Goal: Task Accomplishment & Management: Manage account settings

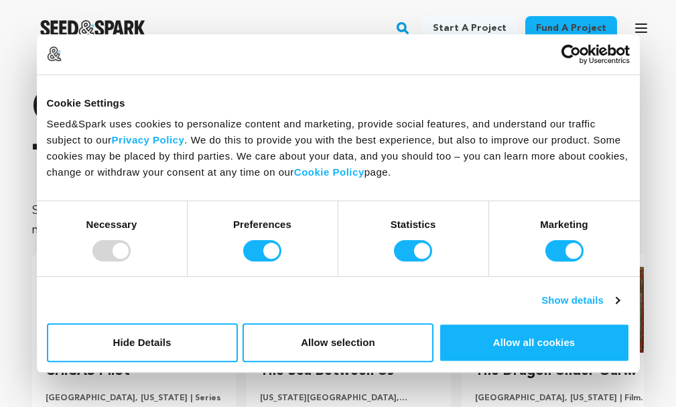
click at [489, 25] on link "Start a project" at bounding box center [469, 28] width 95 height 24
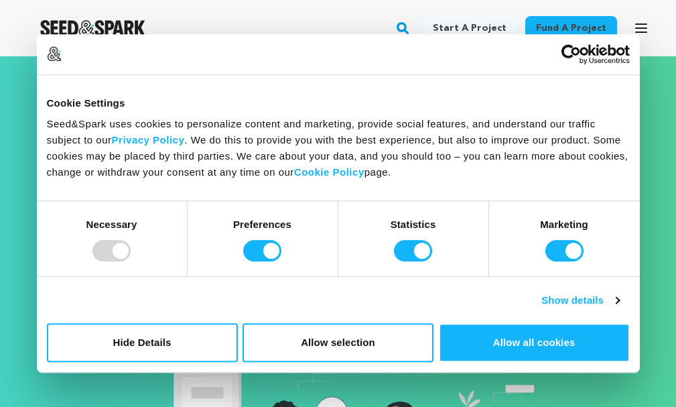
click at [620, 58] on icon "Usercentrics Cookiebot - opens in a new window" at bounding box center [596, 54] width 68 height 20
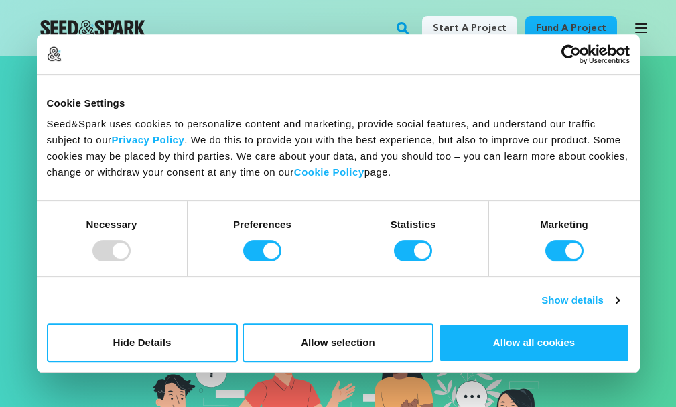
click at [494, 19] on link "Start a project" at bounding box center [469, 28] width 95 height 24
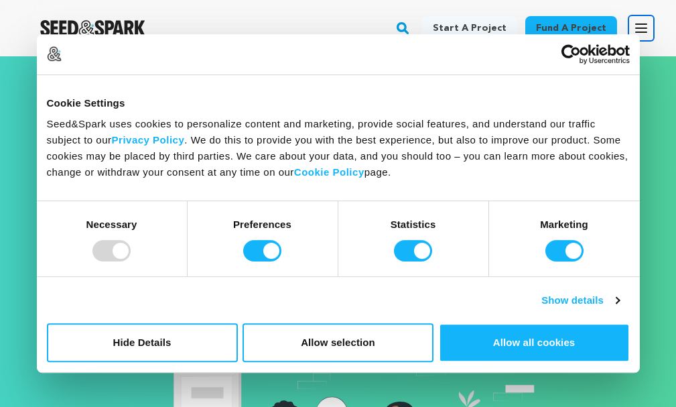
click at [640, 34] on icon "button" at bounding box center [641, 28] width 16 height 16
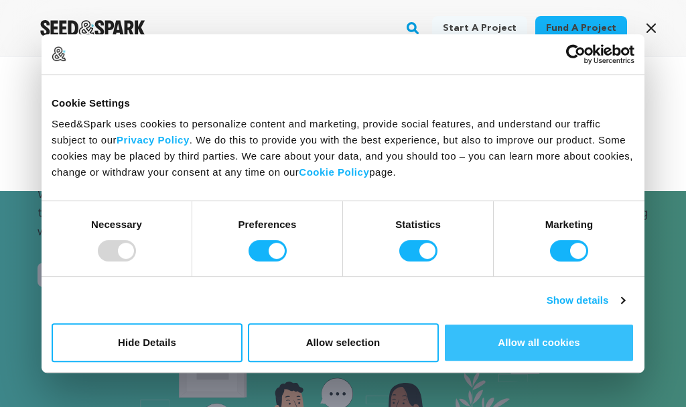
click at [551, 345] on button "Allow all cookies" at bounding box center [539, 342] width 191 height 39
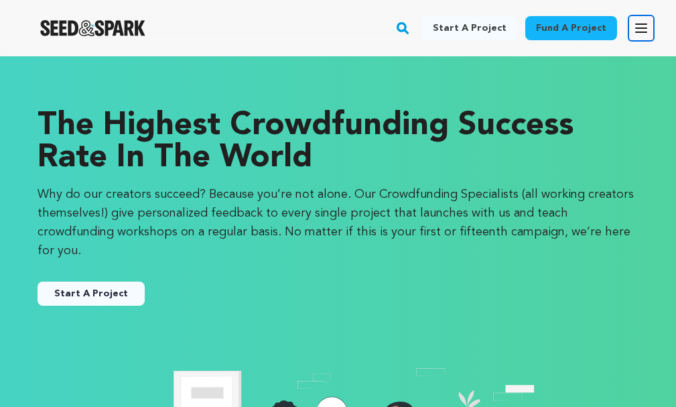
click at [639, 27] on icon "button" at bounding box center [641, 28] width 16 height 16
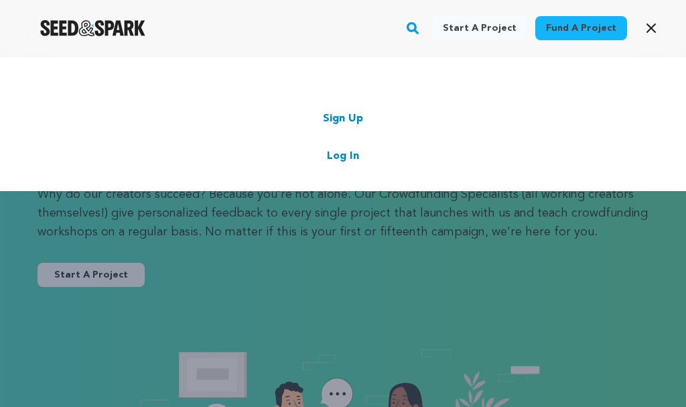
click at [340, 118] on link "Sign Up" at bounding box center [343, 119] width 40 height 16
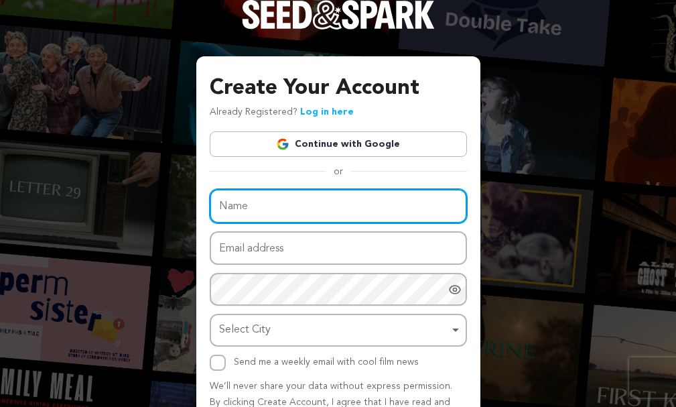
click at [319, 207] on input "Name" at bounding box center [338, 206] width 257 height 34
click at [275, 209] on input "Name" at bounding box center [338, 206] width 257 height 34
paste input "situskokitoto"
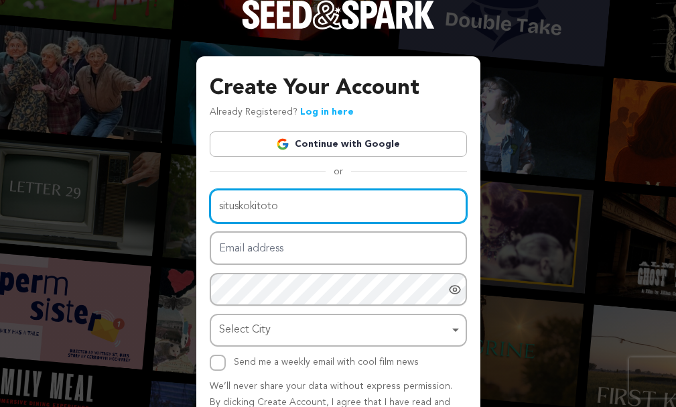
type input "situskokitoto"
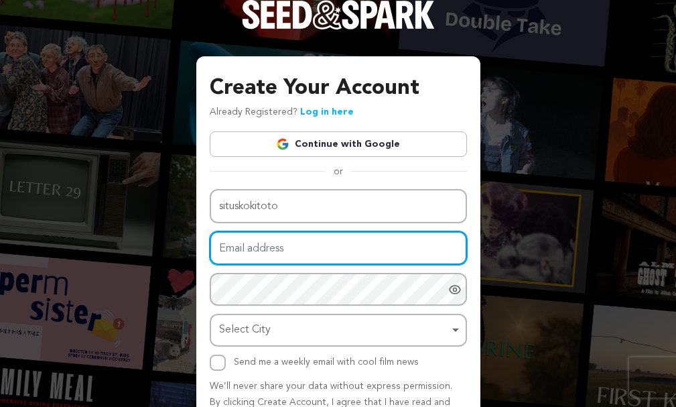
click at [286, 246] on input "Email address" at bounding box center [338, 248] width 257 height 34
type input "rothin.rc4@gmail.com"
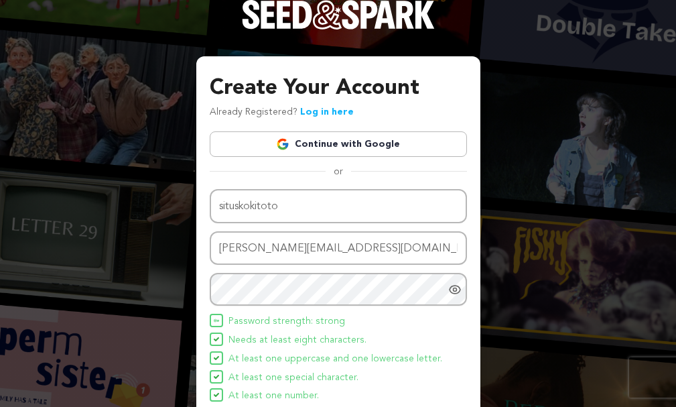
click at [477, 302] on div "Create Your Account Already Registered? Log in here Continue with Google or eyJ…" at bounding box center [338, 318] width 284 height 525
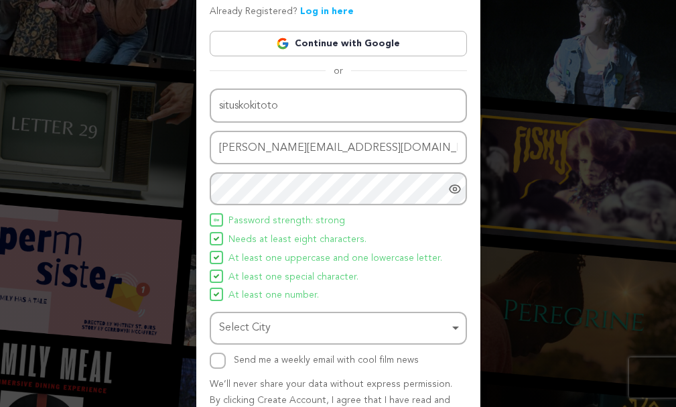
scroll to position [134, 0]
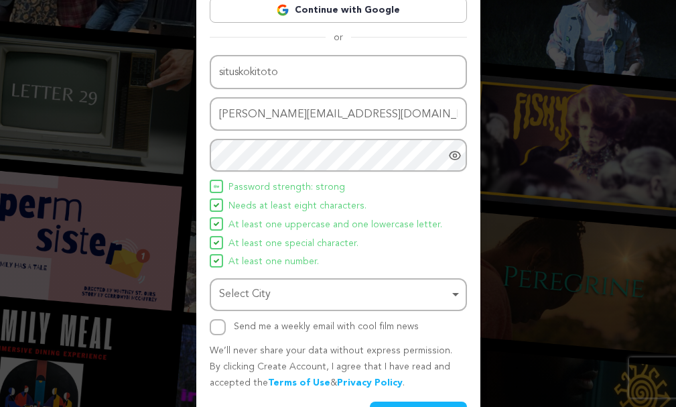
click at [367, 296] on div "Select City Remove item" at bounding box center [334, 294] width 231 height 19
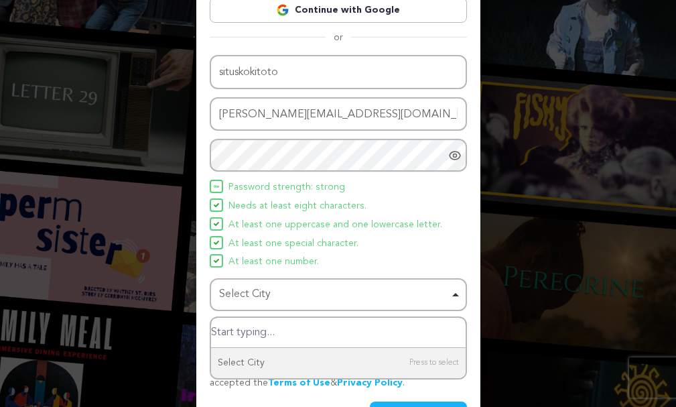
click at [436, 293] on div "Select City Remove item" at bounding box center [334, 294] width 231 height 19
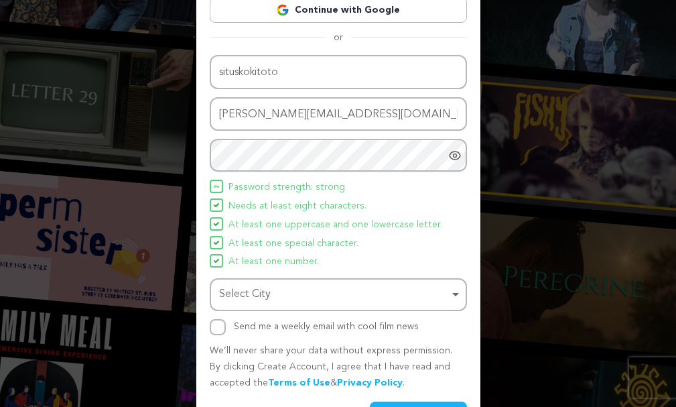
click at [436, 293] on div "Select City Remove item" at bounding box center [334, 294] width 231 height 19
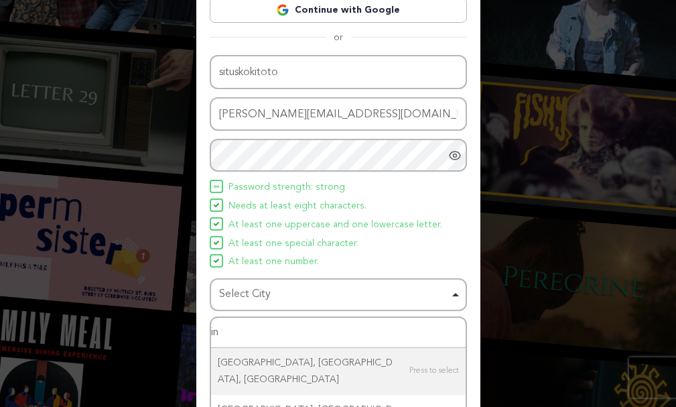
type input "i"
type input "Jakar"
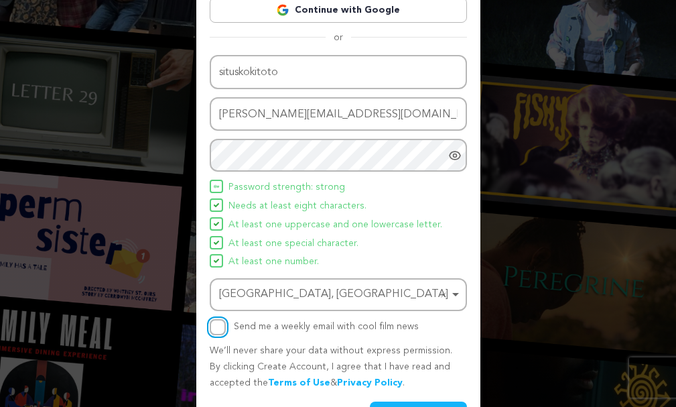
click at [213, 329] on input "Send me a weekly email with cool film news" at bounding box center [218, 327] width 16 height 16
checkbox input "true"
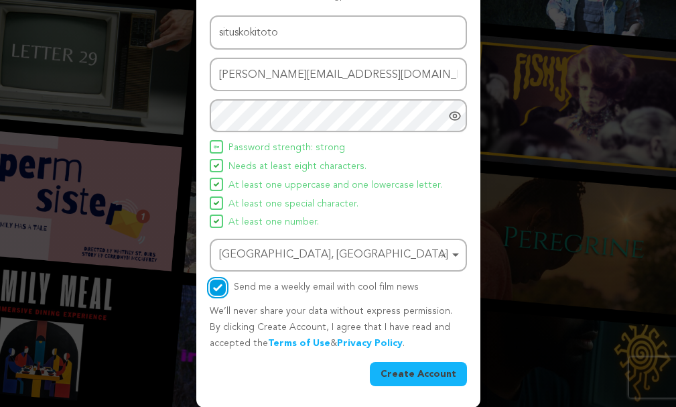
scroll to position [174, 0]
click at [442, 375] on button "Create Account" at bounding box center [418, 373] width 97 height 24
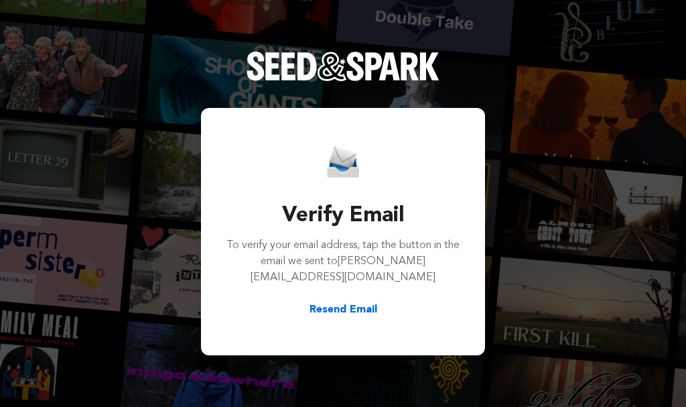
click at [333, 303] on button "Resend Email" at bounding box center [344, 310] width 68 height 16
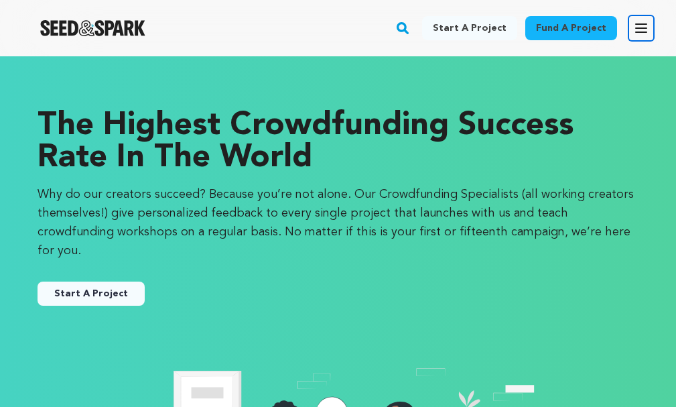
click at [648, 26] on icon "button" at bounding box center [641, 28] width 16 height 16
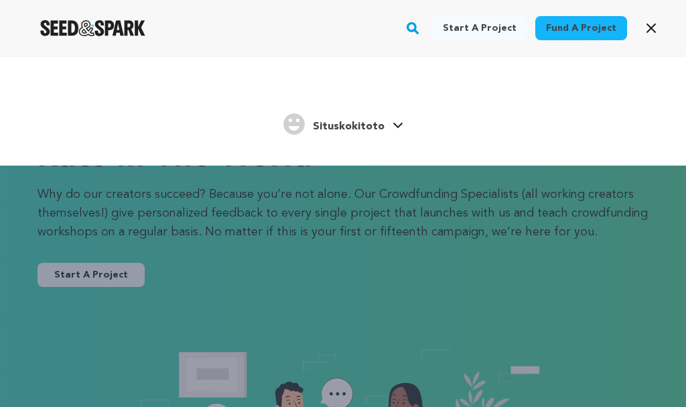
click at [368, 125] on span "Situskokitoto" at bounding box center [349, 126] width 72 height 11
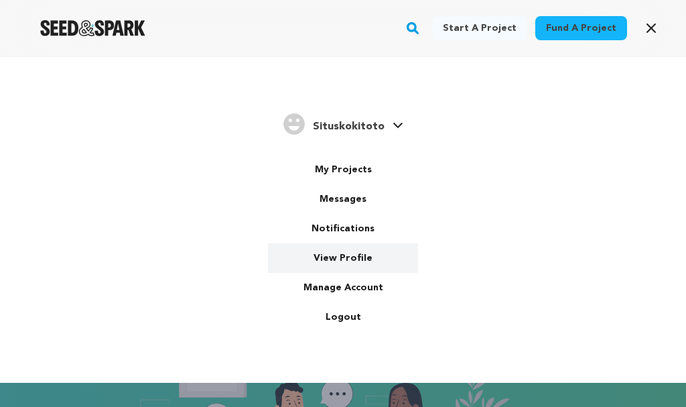
click at [353, 257] on link "View Profile" at bounding box center [343, 257] width 150 height 29
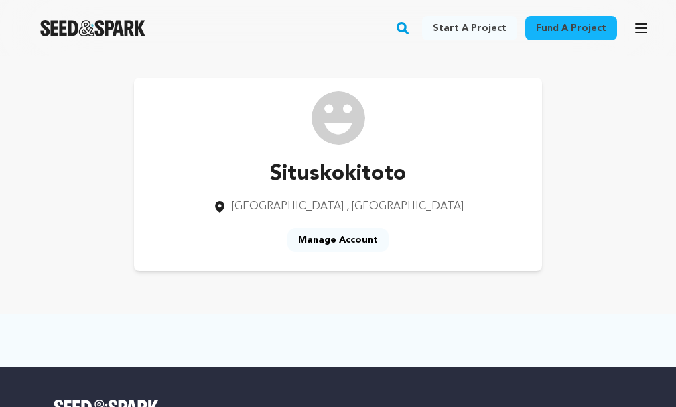
click at [345, 235] on link "Manage Account" at bounding box center [337, 240] width 101 height 24
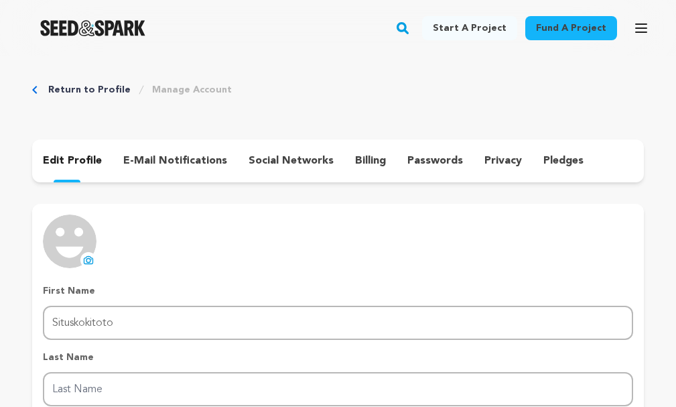
click at [74, 249] on img at bounding box center [70, 241] width 54 height 54
click at [88, 259] on icon at bounding box center [88, 260] width 11 height 11
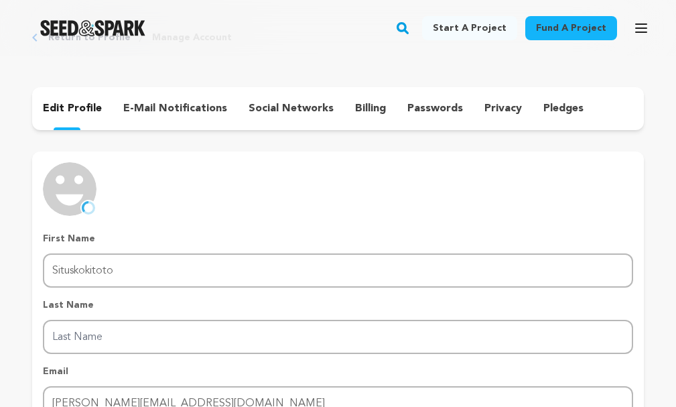
scroll to position [67, 0]
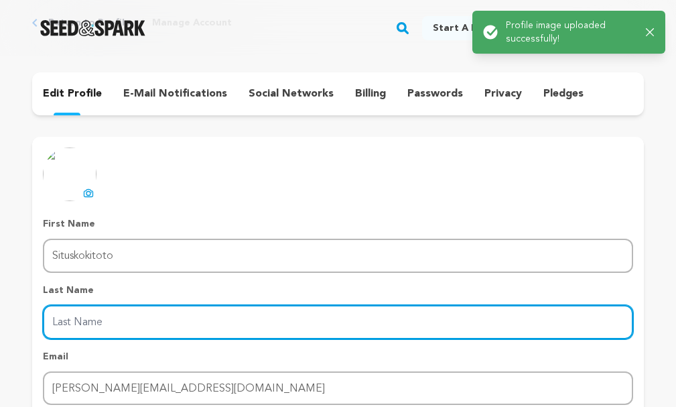
click at [214, 324] on input "Last Name" at bounding box center [338, 322] width 590 height 34
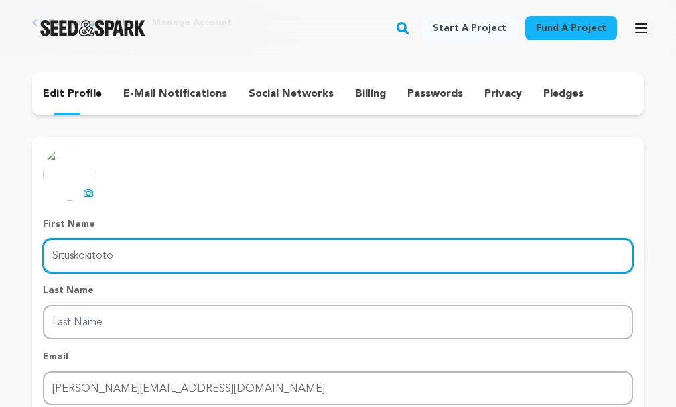
click at [127, 261] on input "Situskokitoto" at bounding box center [338, 256] width 590 height 34
type input "situs"
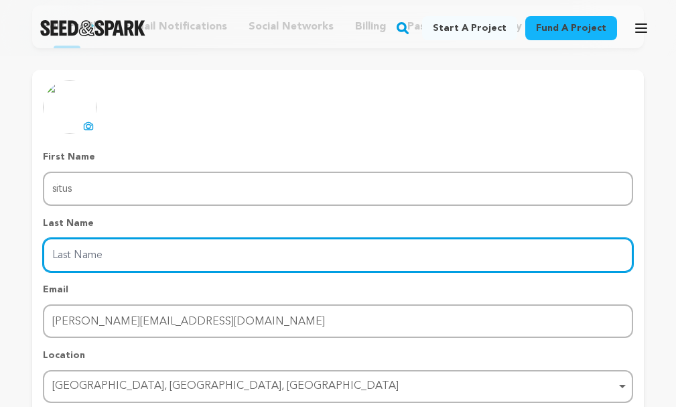
click at [161, 262] on input "Last Name" at bounding box center [338, 255] width 590 height 34
click at [161, 261] on input "Last Name" at bounding box center [338, 255] width 590 height 34
paste input ", offering the most profitable gaming experience with prizes of up to hundreds …"
type input ", offering the most profitable gaming experience with prizes of up to hundreds …"
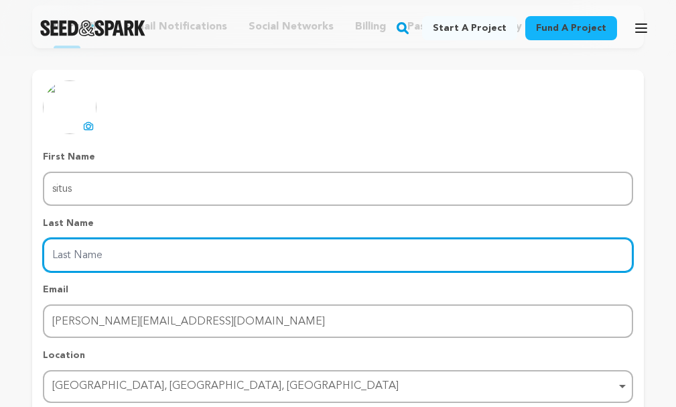
scroll to position [0, 0]
click at [161, 260] on input "Last Name" at bounding box center [338, 255] width 590 height 34
click at [154, 256] on input "Last Name" at bounding box center [338, 255] width 590 height 34
paste input "kokitoto"
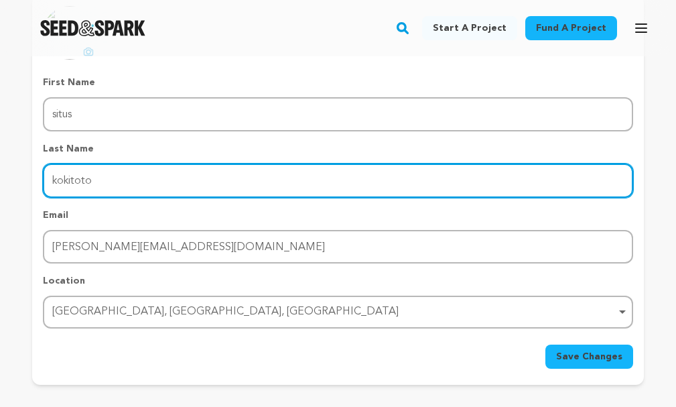
scroll to position [268, 0]
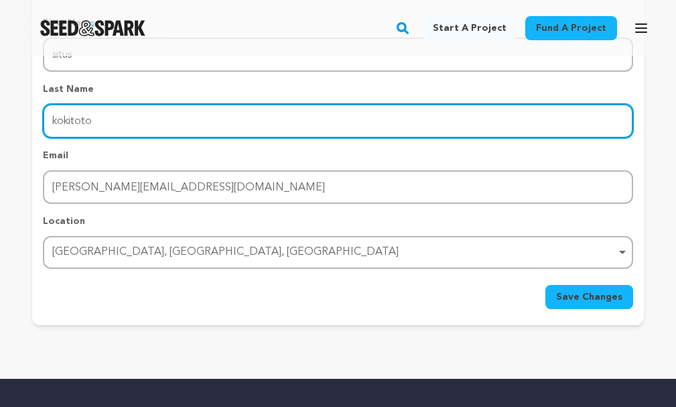
type input "kokitoto"
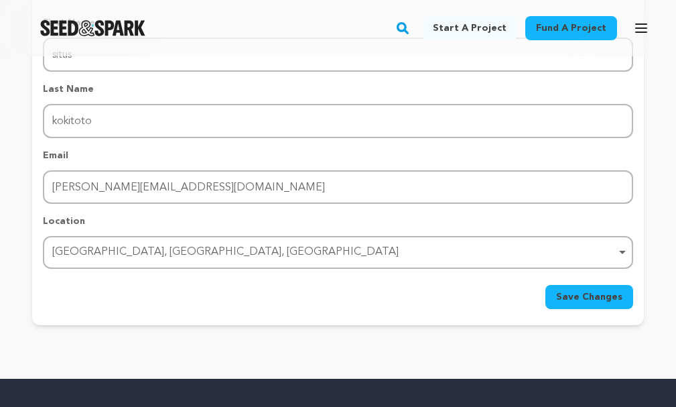
click at [606, 300] on span "Save Changes" at bounding box center [589, 296] width 66 height 13
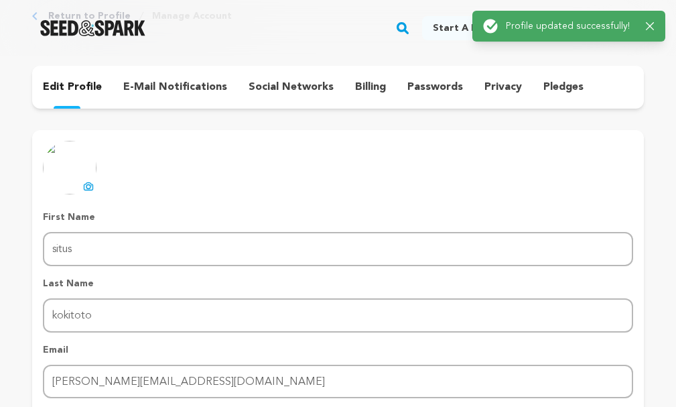
scroll to position [0, 0]
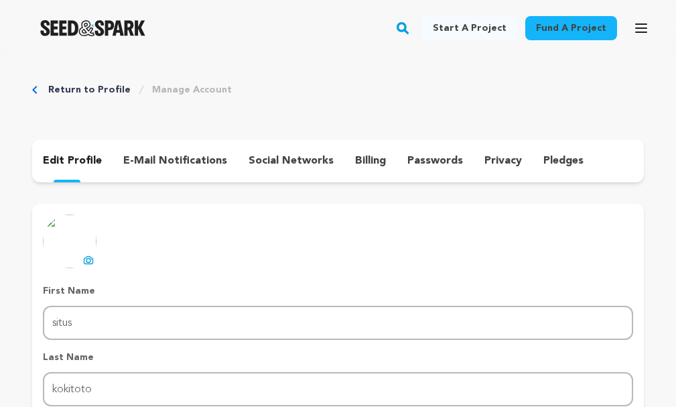
click at [182, 88] on link "Manage Account" at bounding box center [192, 89] width 80 height 13
click at [172, 159] on p "e-mail notifications" at bounding box center [175, 161] width 104 height 16
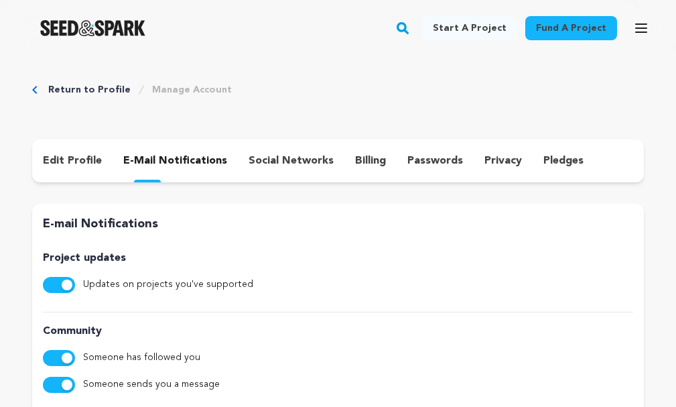
click at [273, 162] on p "social networks" at bounding box center [291, 161] width 85 height 16
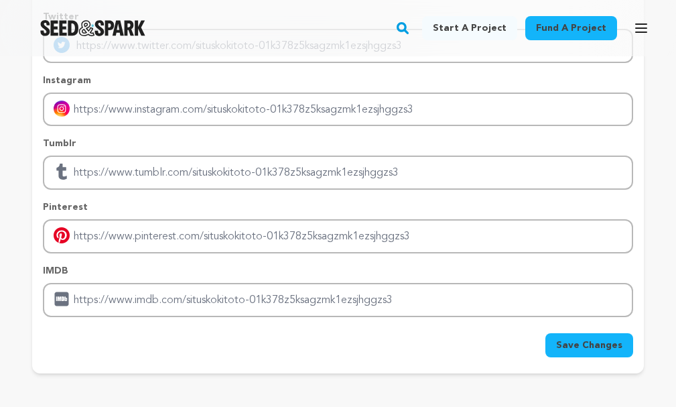
scroll to position [335, 0]
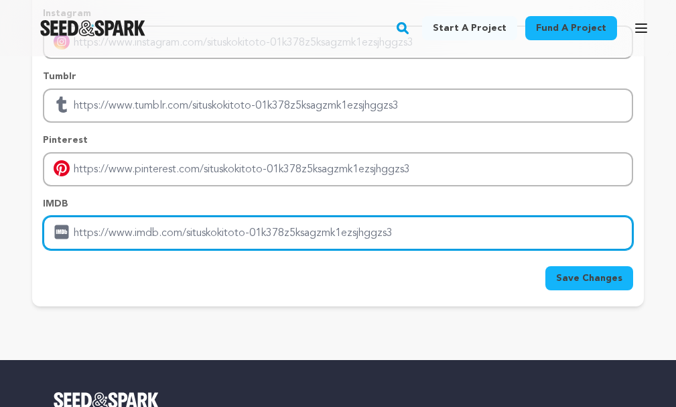
drag, startPoint x: 412, startPoint y: 227, endPoint x: 111, endPoint y: 231, distance: 300.9
click at [105, 235] on input "Enter IMDB profile link" at bounding box center [338, 233] width 590 height 34
paste input "https://www.kaluamadrid.com/contact/"
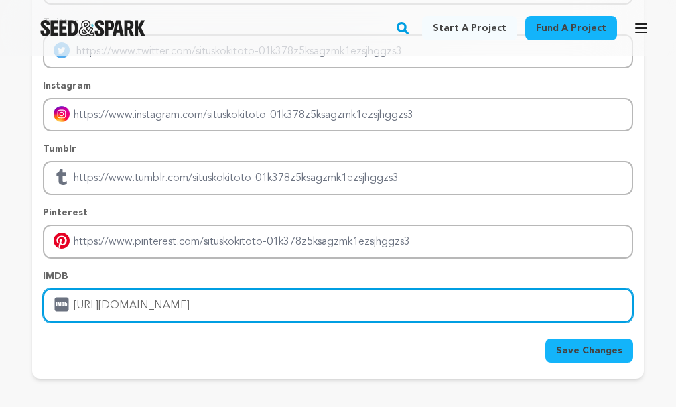
scroll to position [268, 0]
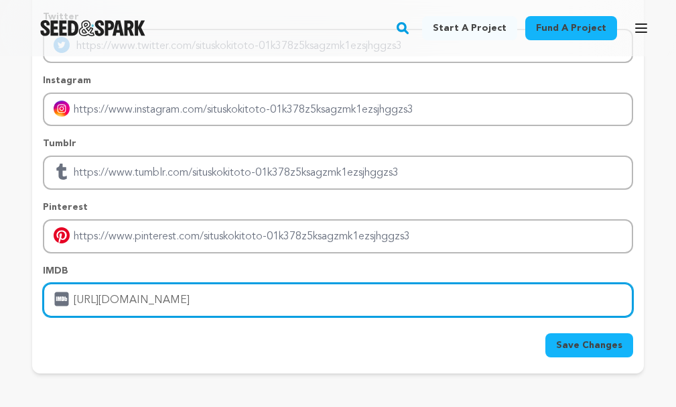
type input "https://www.kaluamadrid.com/contact/"
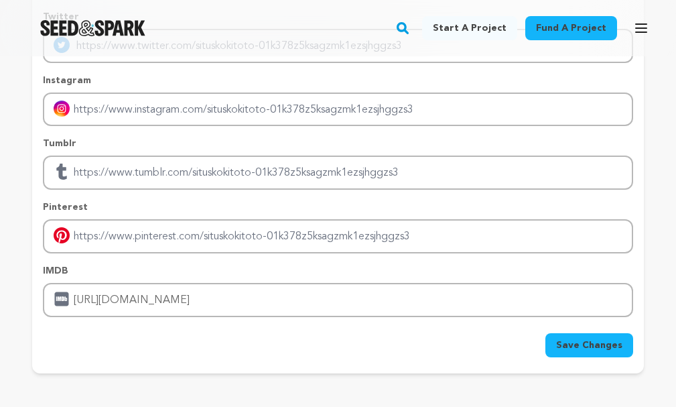
click at [585, 345] on span "Save Changes" at bounding box center [589, 344] width 66 height 13
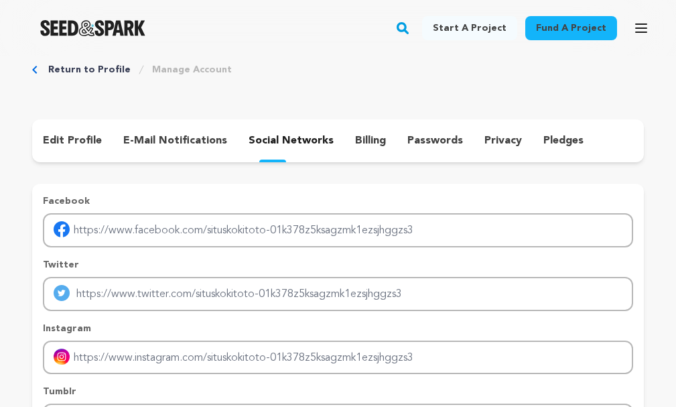
scroll to position [0, 0]
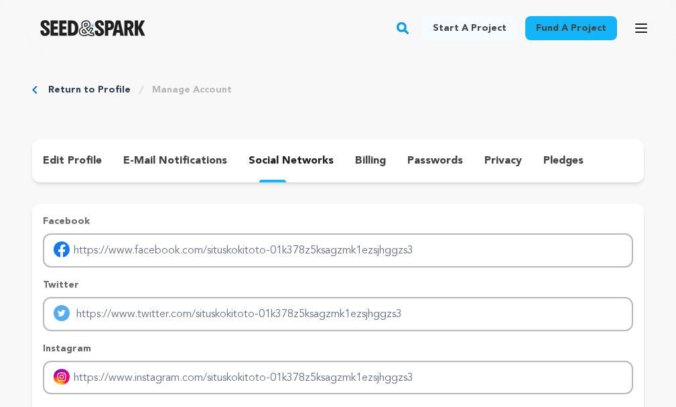
click at [86, 84] on link "Return to Profile" at bounding box center [89, 89] width 82 height 13
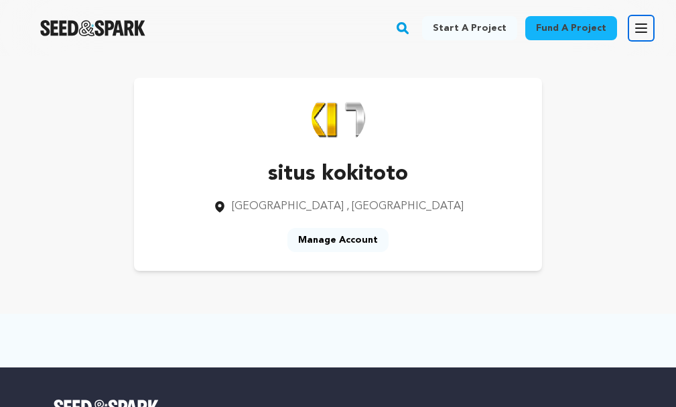
click at [647, 25] on icon "button" at bounding box center [641, 28] width 11 height 8
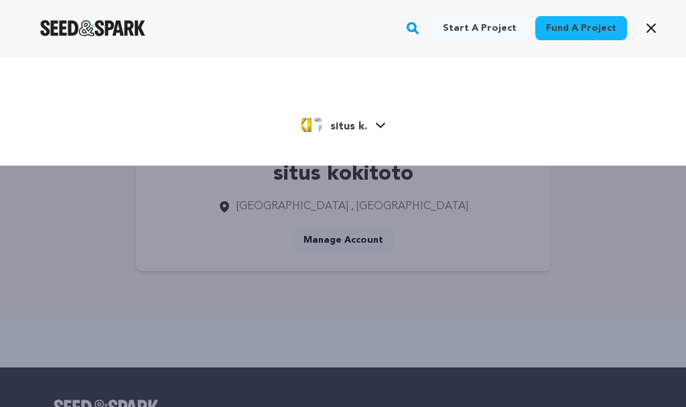
click at [373, 126] on link "situs k. situs k." at bounding box center [343, 123] width 85 height 24
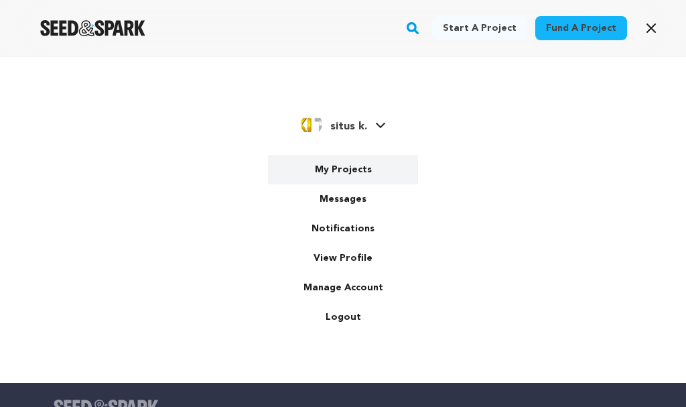
click at [354, 172] on link "My Projects" at bounding box center [343, 169] width 150 height 29
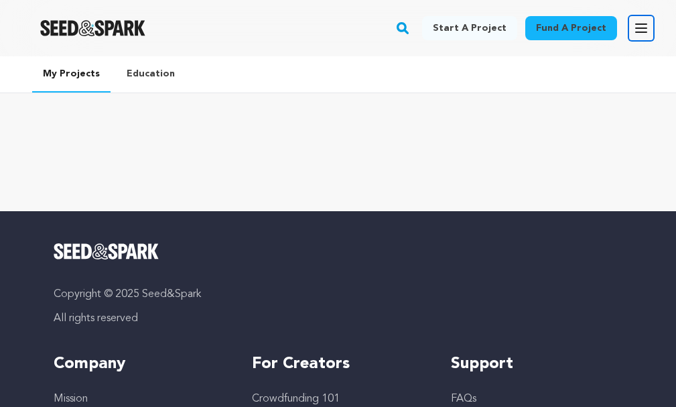
click at [634, 29] on icon "button" at bounding box center [641, 28] width 16 height 16
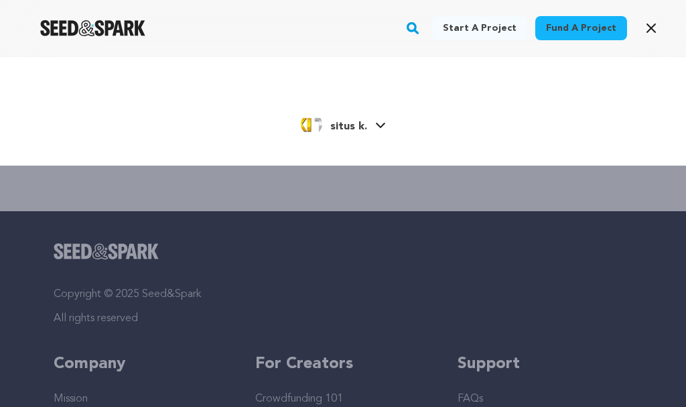
click at [371, 127] on link "situs k. situs k." at bounding box center [343, 123] width 85 height 24
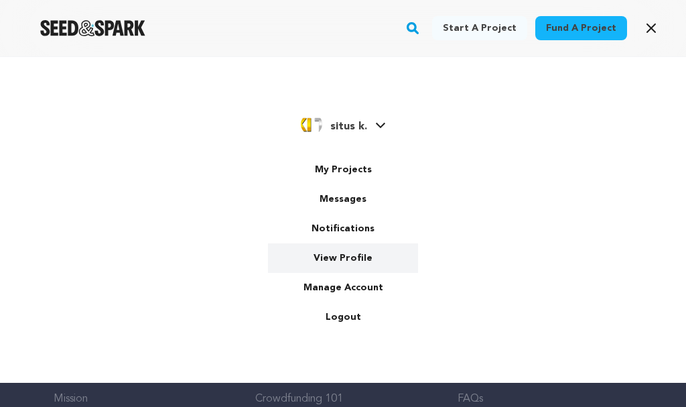
click at [363, 251] on link "View Profile" at bounding box center [343, 257] width 150 height 29
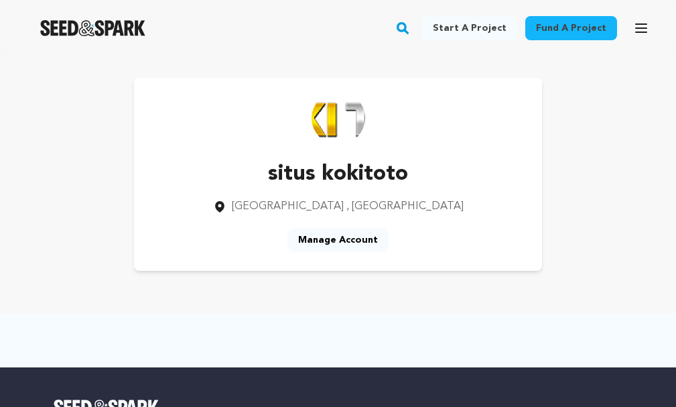
click at [188, 49] on div "Fund a project Start a project Search" at bounding box center [338, 28] width 676 height 56
